Goal: Task Accomplishment & Management: Complete application form

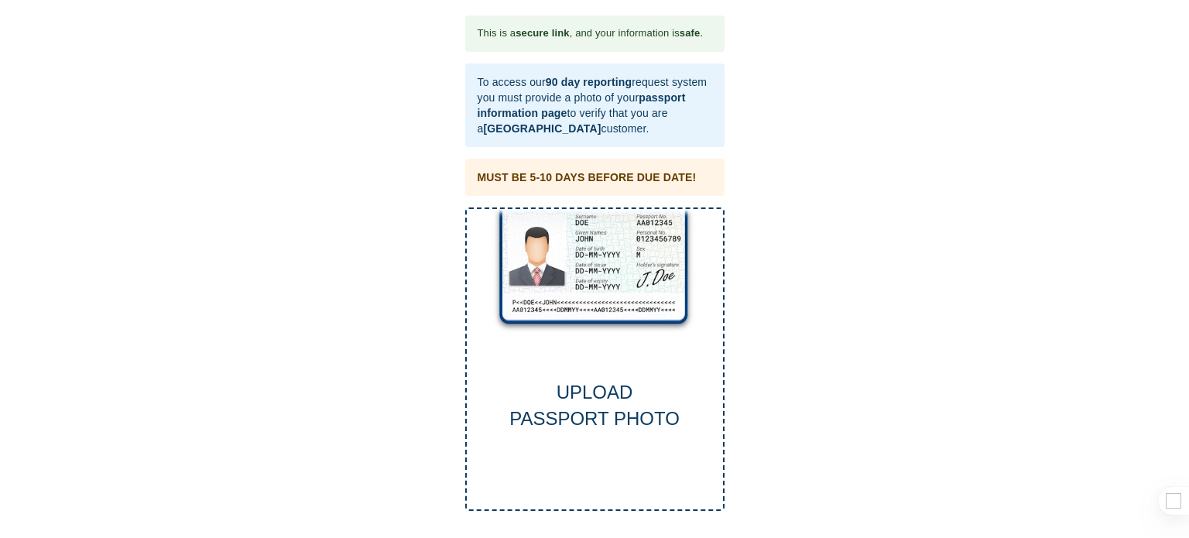
click at [608, 402] on div "UPLOAD PASSPORT PHOTO" at bounding box center [595, 405] width 256 height 53
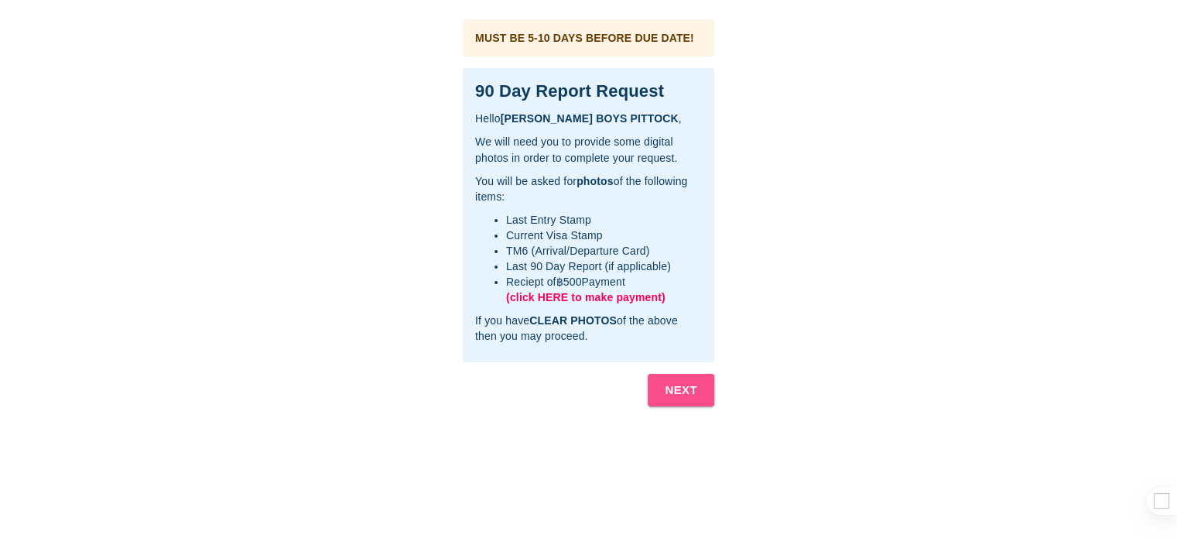
click at [680, 390] on b "NEXT" at bounding box center [681, 390] width 33 height 20
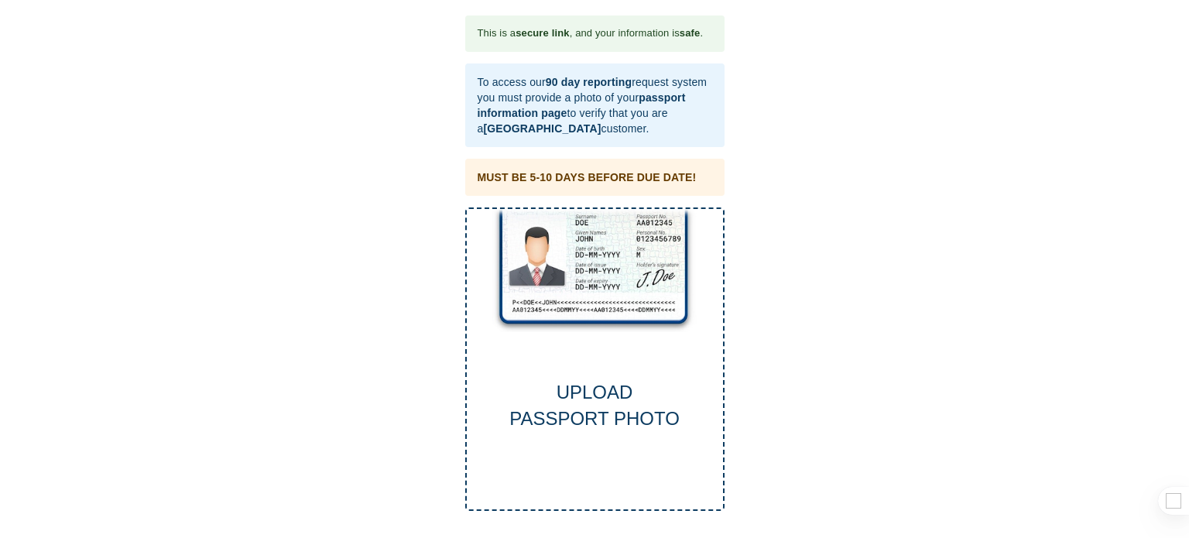
click at [597, 384] on div "UPLOAD PASSPORT PHOTO" at bounding box center [595, 405] width 256 height 53
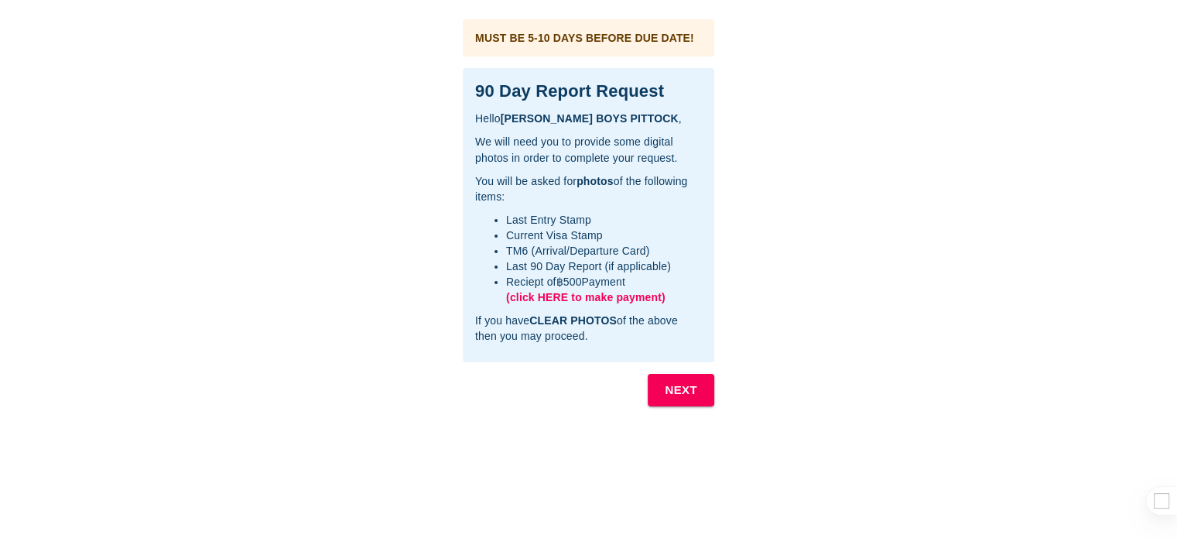
click at [530, 296] on span "(click HERE to make payment)" at bounding box center [585, 297] width 159 height 12
